Goal: Transaction & Acquisition: Book appointment/travel/reservation

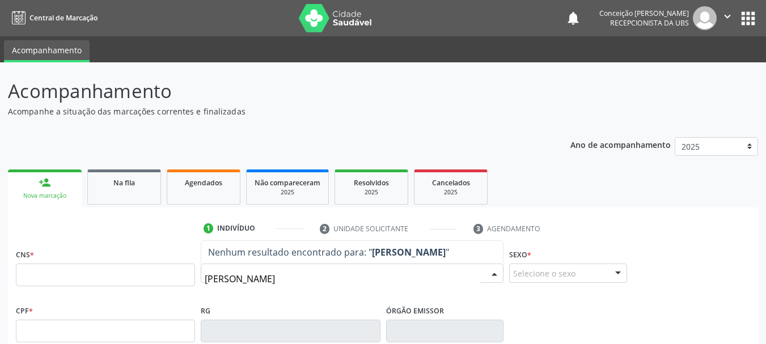
type input "marilene lima rios ribeiro"
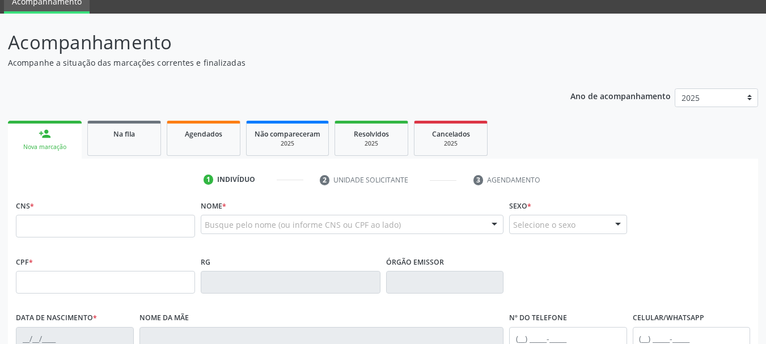
scroll to position [113, 0]
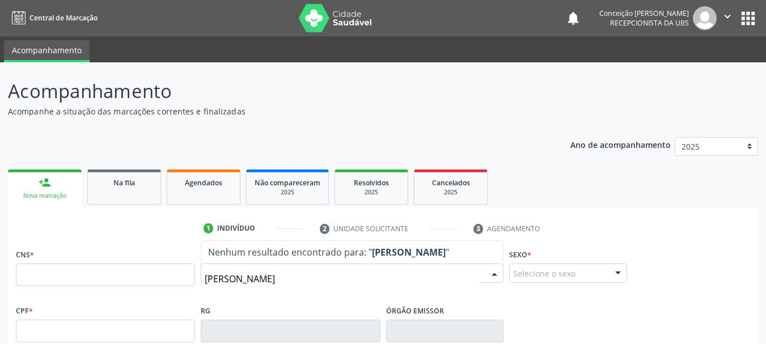
type input "[PERSON_NAME]"
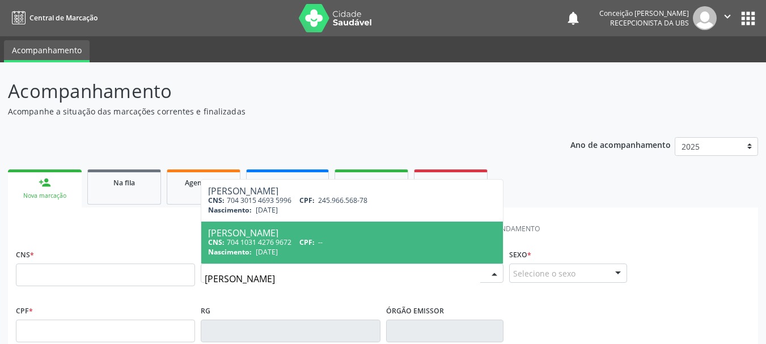
click at [289, 240] on div "CNS: 704 1031 4276 9672 CPF: --" at bounding box center [352, 243] width 288 height 10
type input "704 1031 4276 9672"
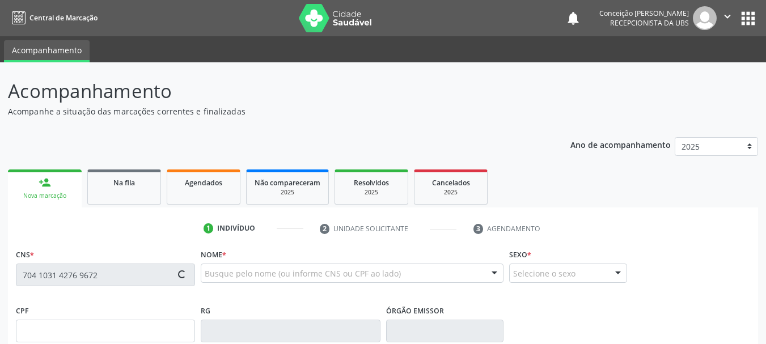
type input "[DATE]"
type input "[PERSON_NAME]"
type input "[PHONE_NUMBER]"
type input "62"
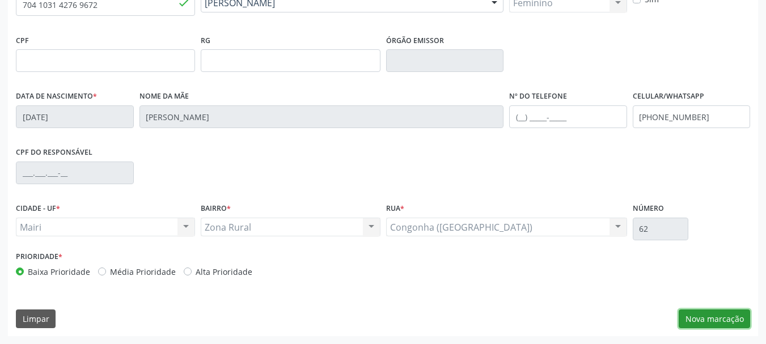
click at [723, 311] on button "Nova marcação" at bounding box center [714, 319] width 71 height 19
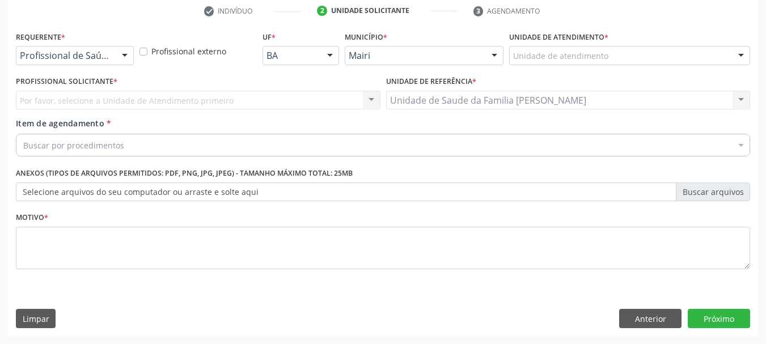
scroll to position [218, 0]
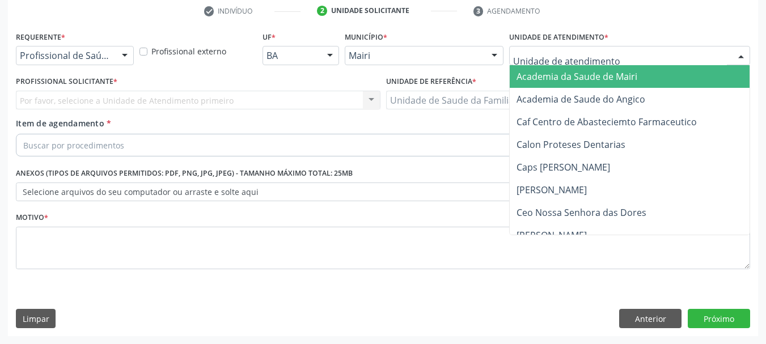
click at [739, 61] on div at bounding box center [741, 56] width 17 height 19
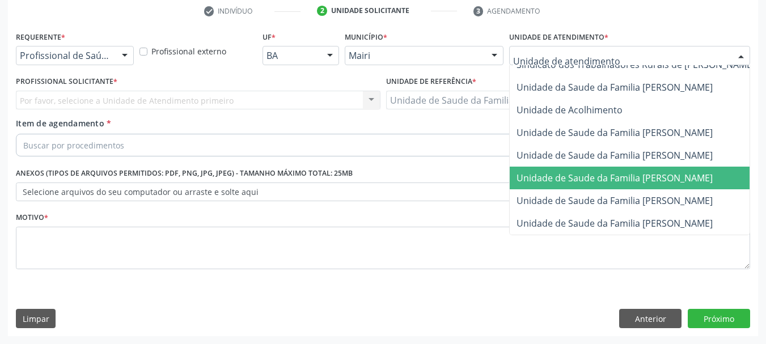
scroll to position [860, 0]
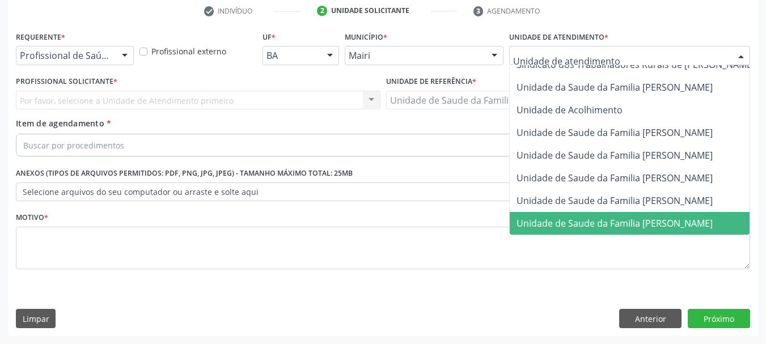
click at [656, 217] on span "Unidade de Saude da Familia [PERSON_NAME]" at bounding box center [615, 223] width 196 height 12
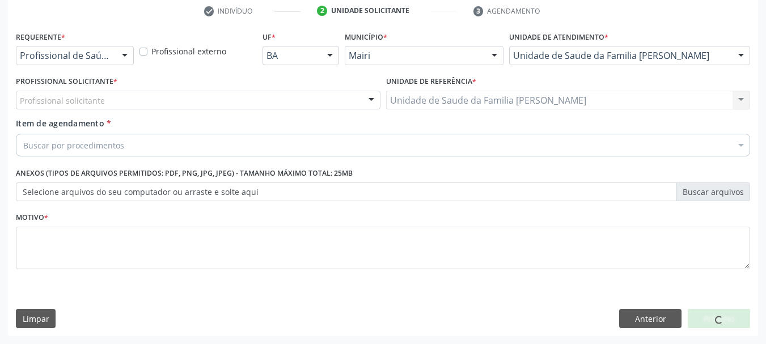
click at [373, 99] on div at bounding box center [371, 100] width 17 height 19
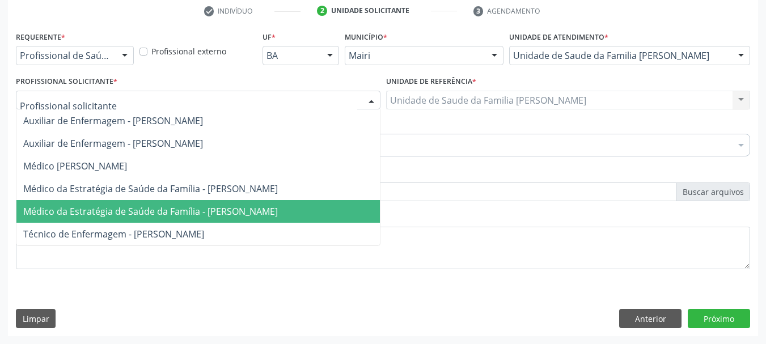
click at [311, 205] on span "Médico da Estratégia de Saúde da Família - [PERSON_NAME]" at bounding box center [198, 211] width 364 height 23
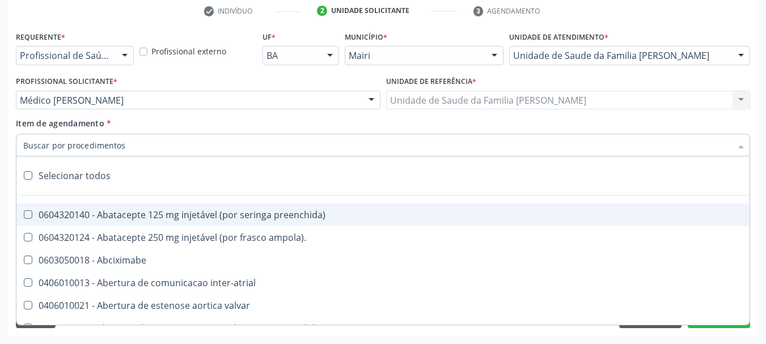
click at [98, 145] on input "Item de agendamento *" at bounding box center [377, 145] width 709 height 23
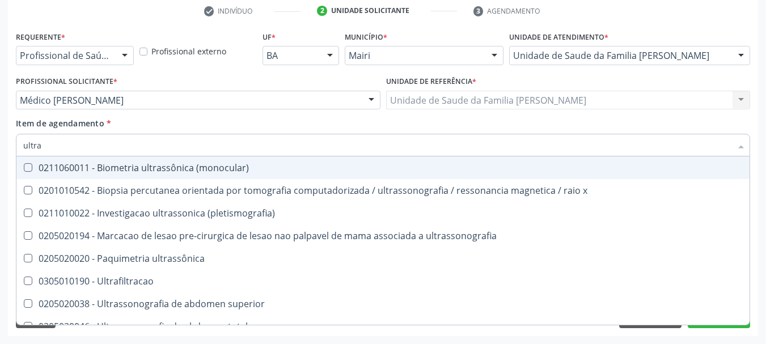
type input "ultras"
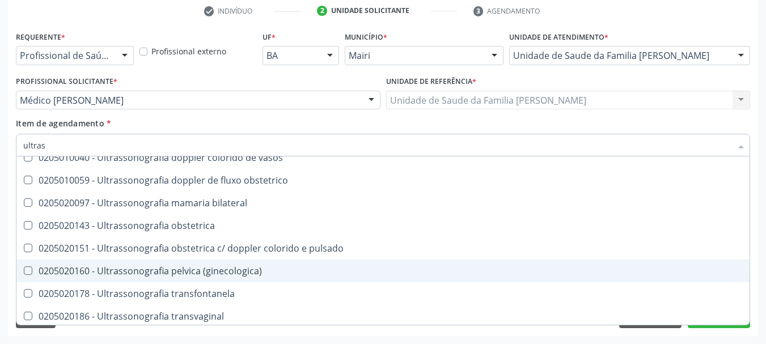
scroll to position [353, 0]
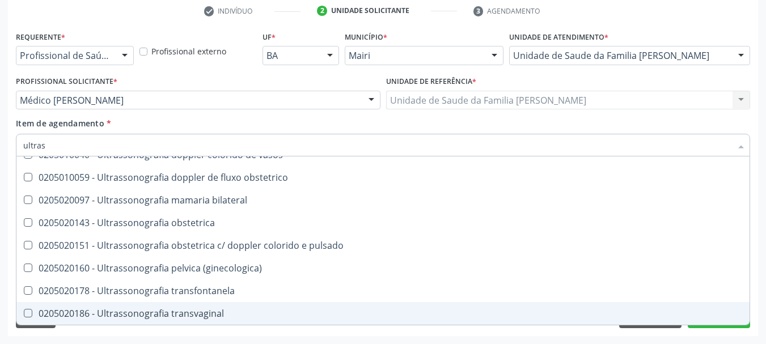
click at [171, 311] on div "0205020186 - Ultrassonografia transvaginal" at bounding box center [383, 313] width 720 height 9
checkbox transvaginal "true"
click at [705, 326] on button "Próximo" at bounding box center [719, 318] width 62 height 19
checkbox x "true"
checkbox transvaginal "false"
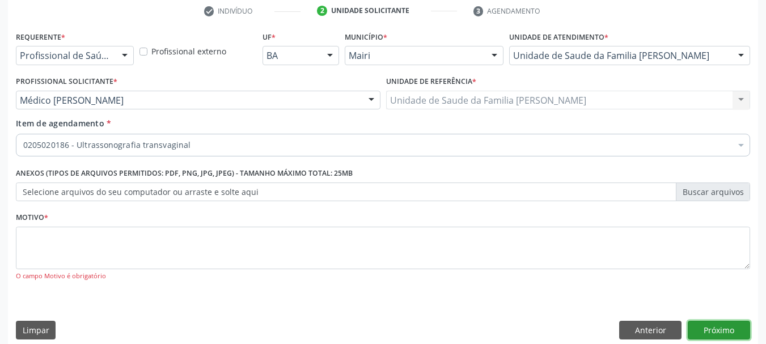
scroll to position [0, 0]
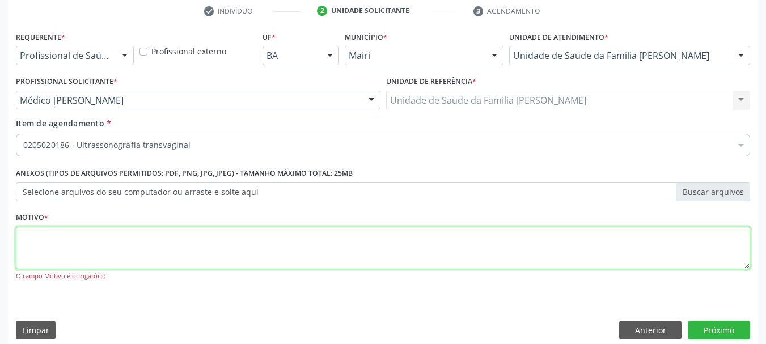
click at [156, 250] on textarea at bounding box center [383, 248] width 735 height 43
type textarea "avaliação"
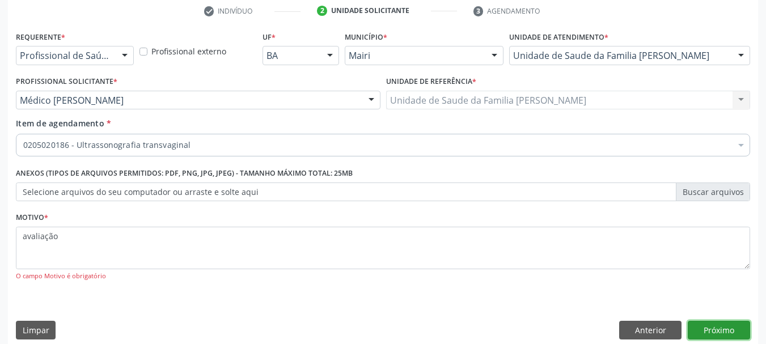
click at [720, 334] on button "Próximo" at bounding box center [719, 330] width 62 height 19
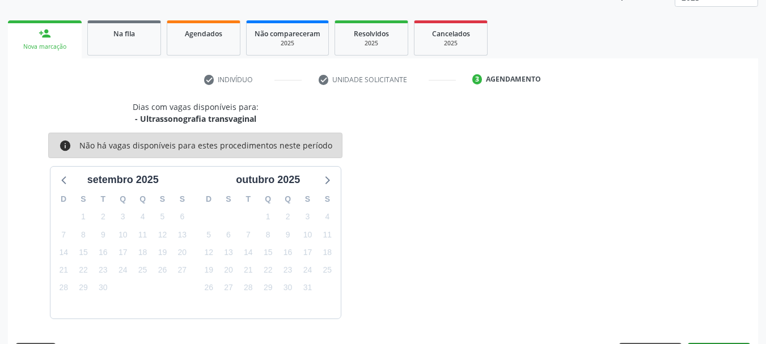
scroll to position [183, 0]
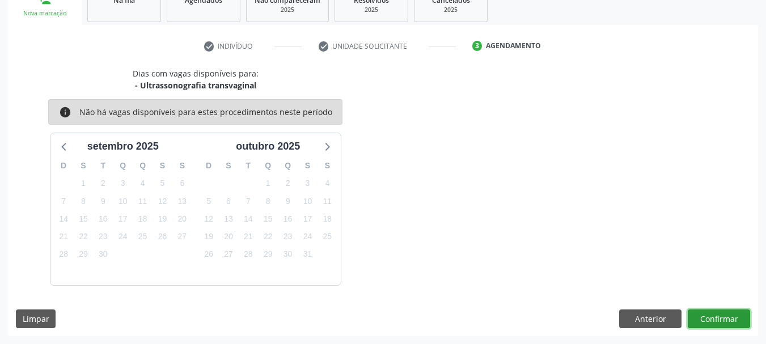
click at [709, 322] on button "Confirmar" at bounding box center [719, 319] width 62 height 19
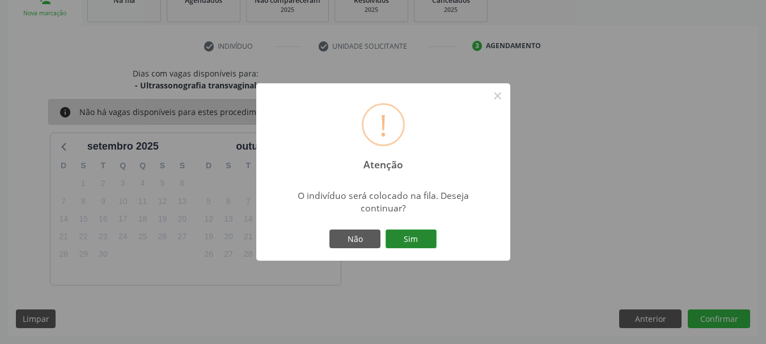
click at [394, 236] on button "Sim" at bounding box center [411, 239] width 51 height 19
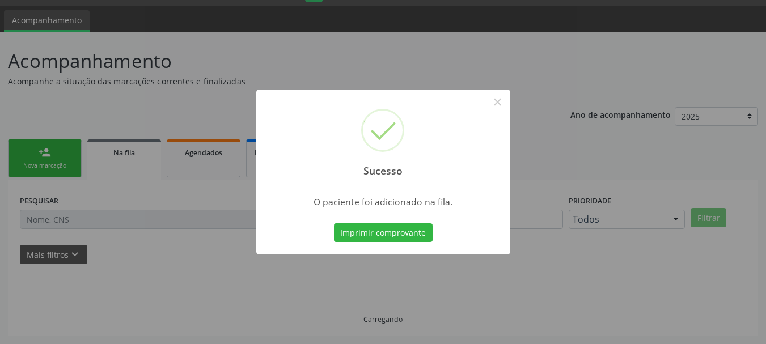
scroll to position [30, 0]
